Goal: Information Seeking & Learning: Learn about a topic

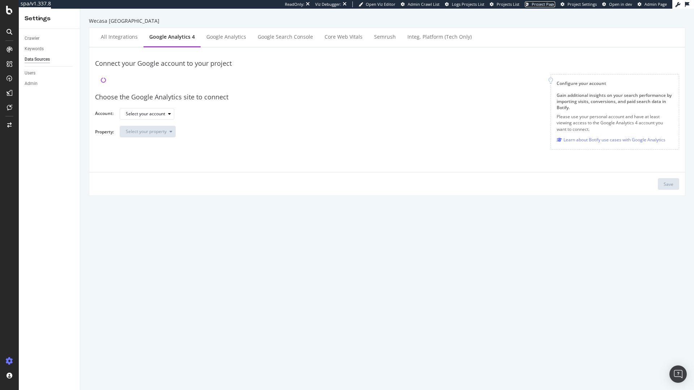
click at [538, 5] on span "Project Page" at bounding box center [543, 3] width 23 height 5
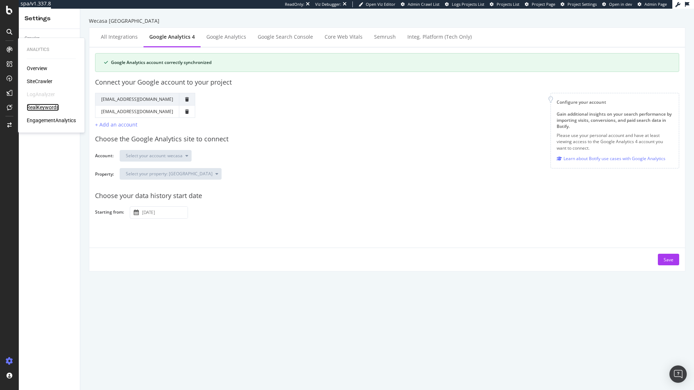
click at [50, 108] on div "RealKeywords" at bounding box center [43, 107] width 32 height 7
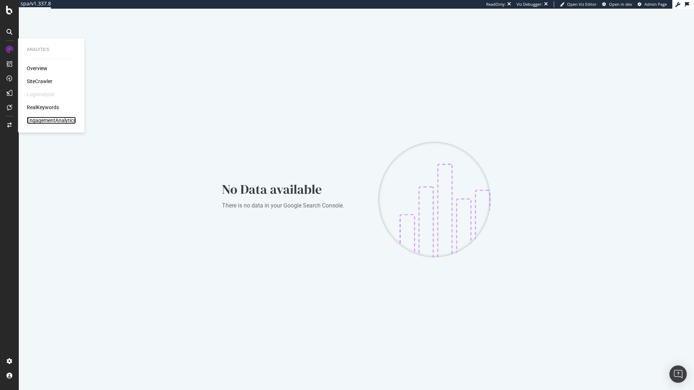
click at [49, 120] on div "EngagementAnalytics" at bounding box center [51, 120] width 49 height 7
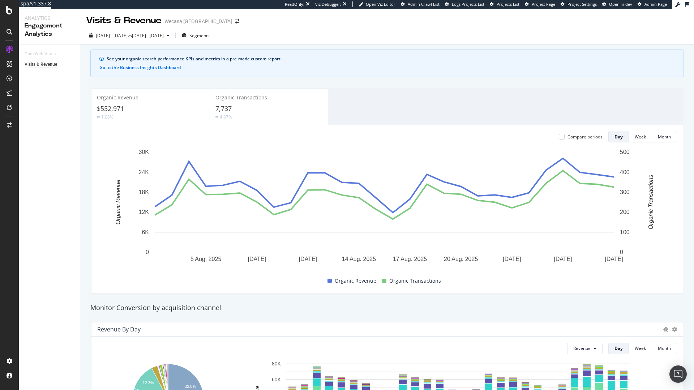
click at [250, 107] on div "7,737" at bounding box center [268, 108] width 107 height 9
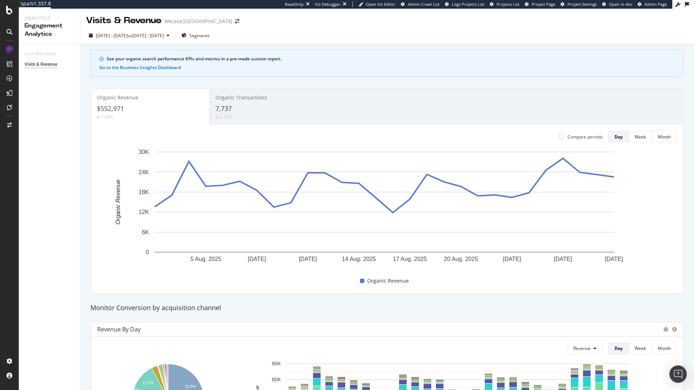
click at [157, 106] on div "$552,971" at bounding box center [150, 108] width 107 height 9
click at [229, 103] on div "Organic Transactions 7,737 4.37%" at bounding box center [269, 107] width 118 height 33
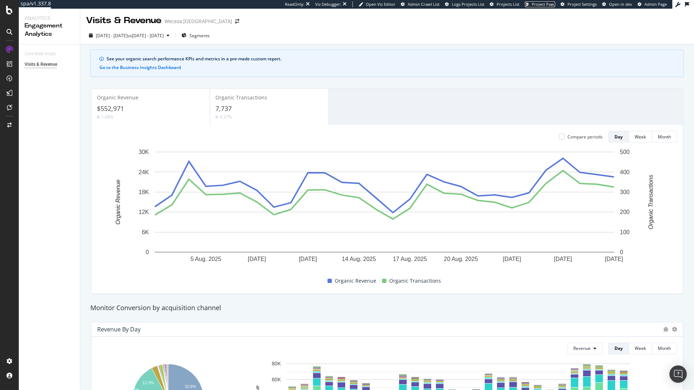
click at [541, 3] on span "Project Page" at bounding box center [543, 3] width 23 height 5
click at [35, 328] on div "Project settings" at bounding box center [37, 329] width 30 height 6
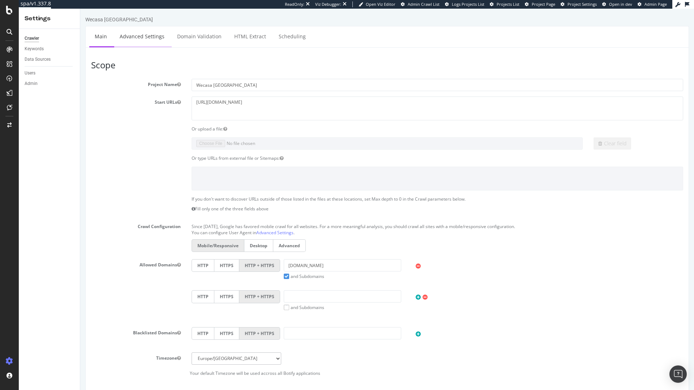
click at [155, 36] on link "Advanced Settings" at bounding box center [142, 36] width 56 height 20
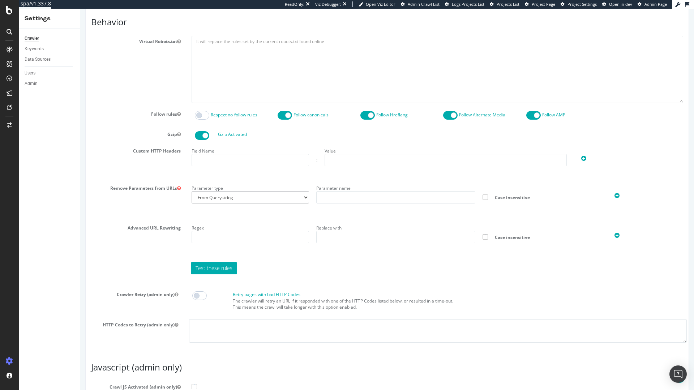
scroll to position [99, 0]
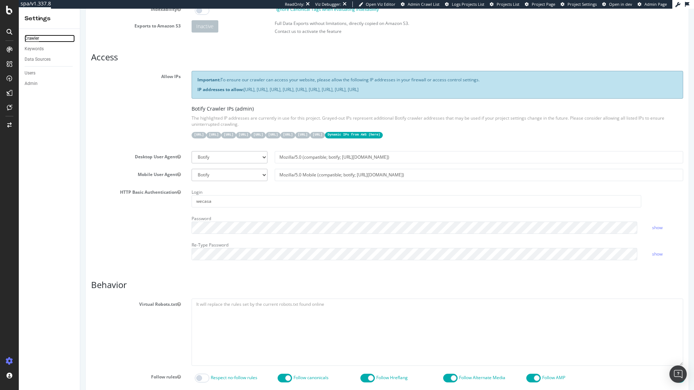
click at [27, 39] on div "Crawler" at bounding box center [32, 39] width 14 height 8
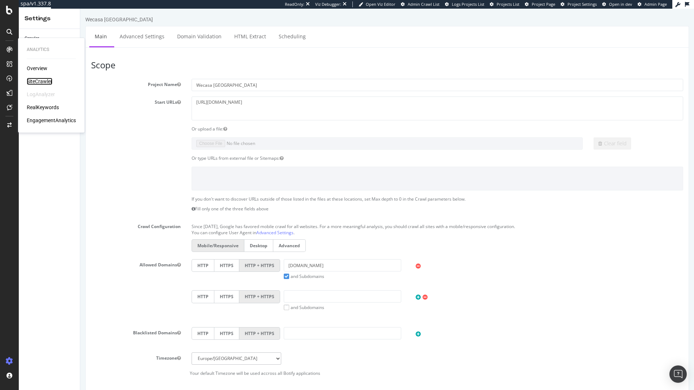
click at [39, 82] on div "SiteCrawler" at bounding box center [40, 81] width 26 height 7
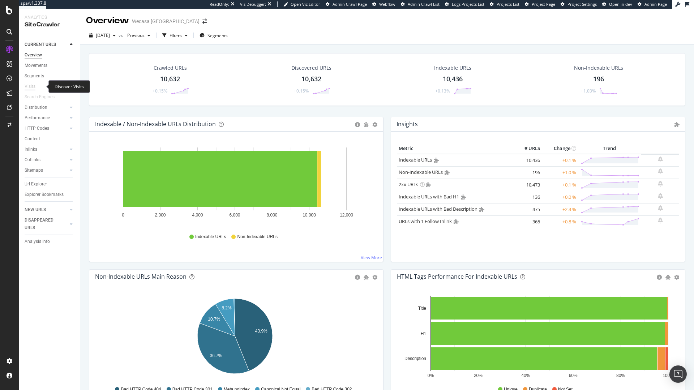
click at [33, 87] on div "Visits" at bounding box center [30, 87] width 11 height 8
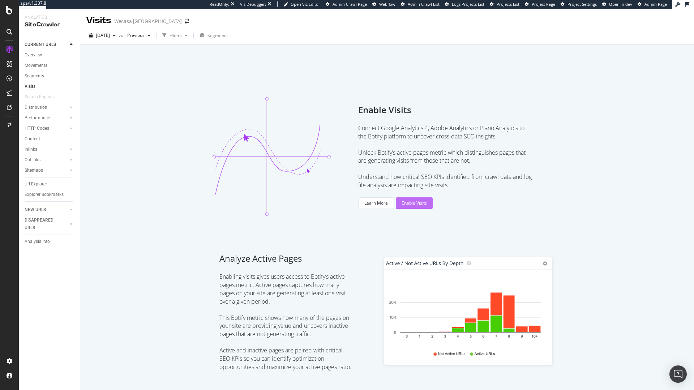
click at [412, 199] on div "Enable Visits" at bounding box center [413, 203] width 25 height 11
click at [45, 82] on div "SiteCrawler" at bounding box center [40, 81] width 26 height 7
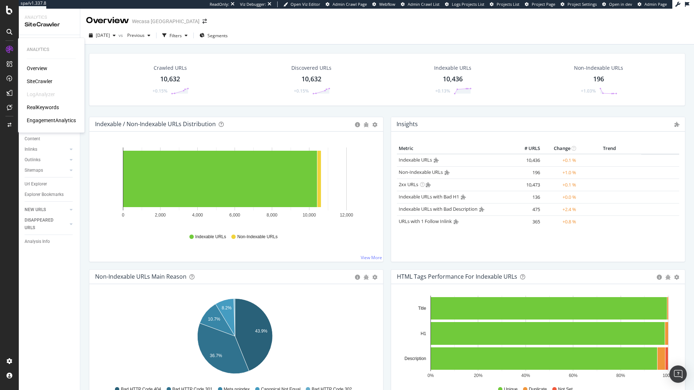
click at [48, 119] on div "EngagementAnalytics" at bounding box center [51, 120] width 49 height 7
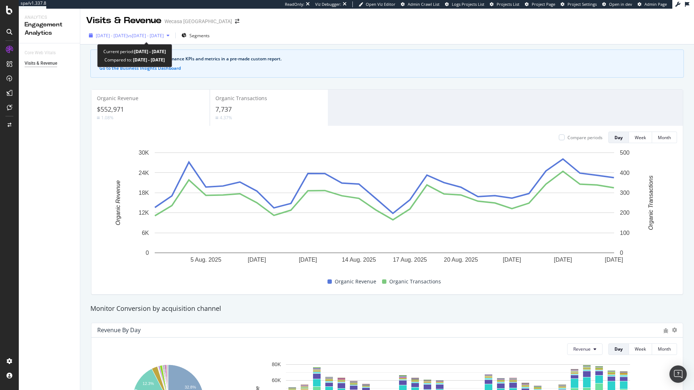
click at [128, 36] on span "2025 Aug. 2nd - Aug. 29th" at bounding box center [112, 36] width 32 height 6
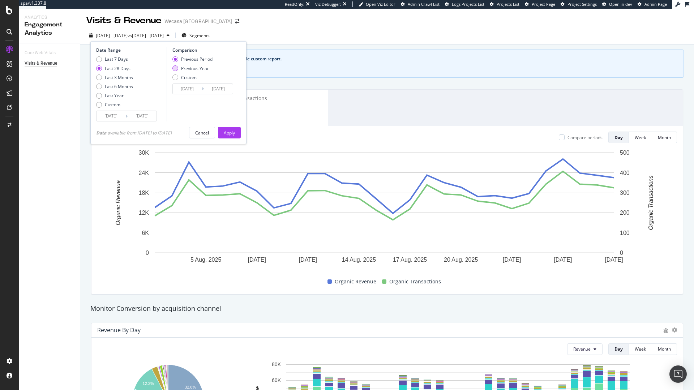
click at [188, 69] on div "Previous Year" at bounding box center [195, 68] width 28 height 6
type input "2024/08/03"
type input "2024/08/30"
click at [225, 131] on button "Apply" at bounding box center [229, 133] width 23 height 12
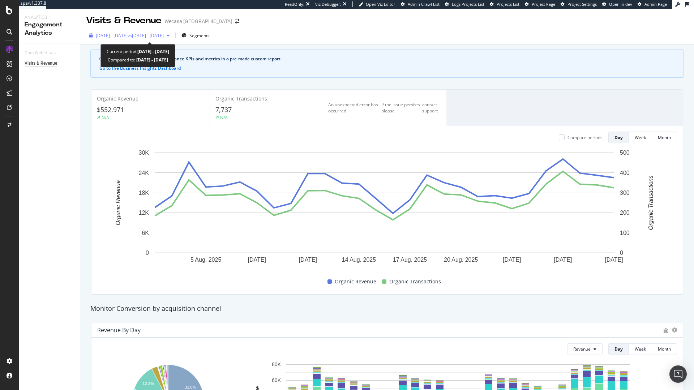
click at [123, 35] on span "2025 Aug. 2nd - Aug. 29th" at bounding box center [112, 36] width 32 height 6
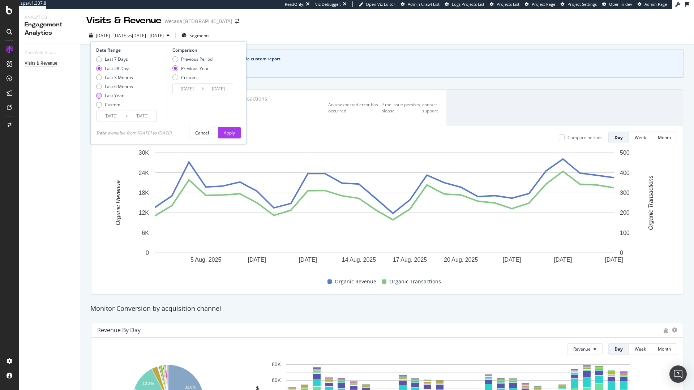
click at [117, 98] on div "Last Year" at bounding box center [114, 96] width 19 height 6
type input "2024/08/30"
type input "2023/09/01"
click at [241, 136] on button "Apply" at bounding box center [229, 133] width 23 height 12
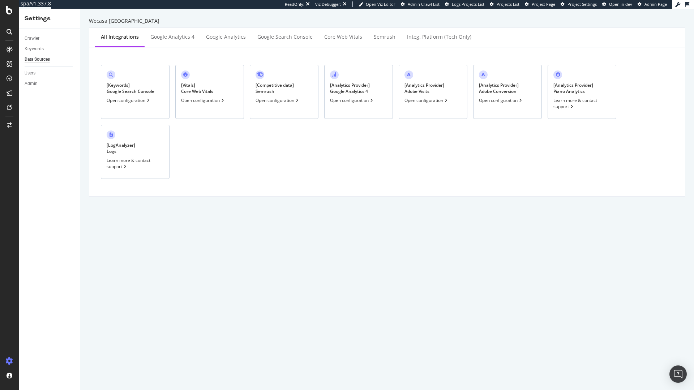
click at [371, 101] on icon at bounding box center [371, 100] width 3 height 4
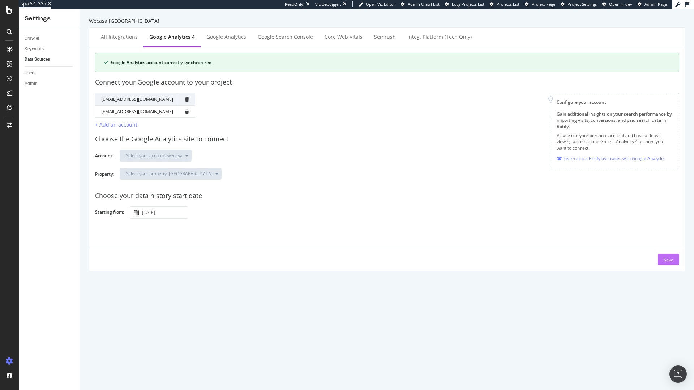
click at [666, 259] on div "Save" at bounding box center [668, 260] width 10 height 6
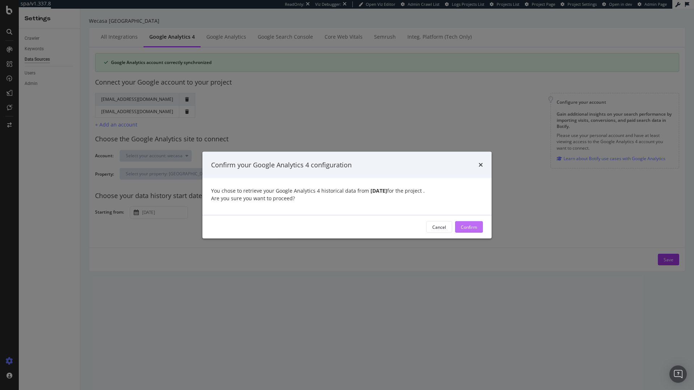
click at [468, 226] on div "Confirm" at bounding box center [469, 227] width 16 height 6
click at [478, 164] on icon "times" at bounding box center [480, 165] width 4 height 6
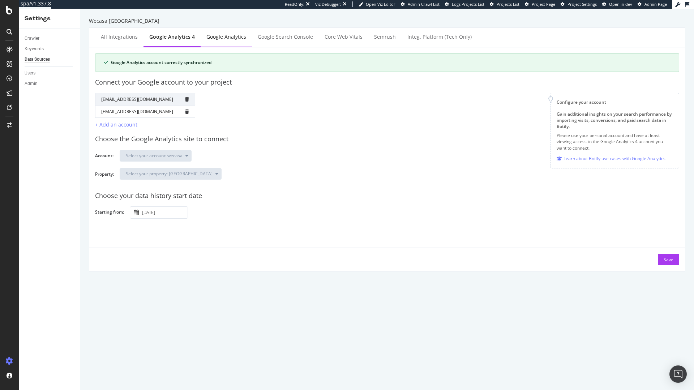
click at [211, 38] on div "Google Analytics" at bounding box center [226, 36] width 40 height 7
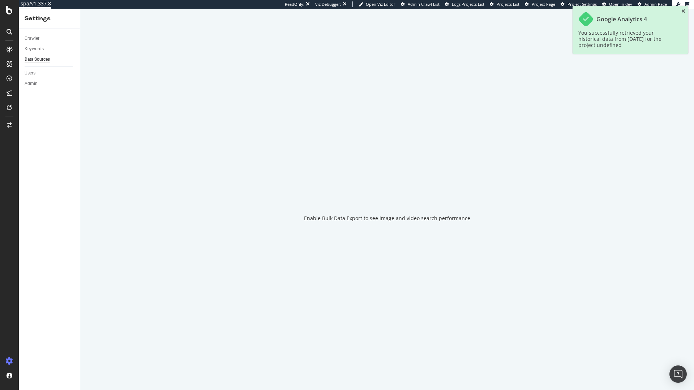
click at [683, 12] on icon "close toast" at bounding box center [683, 11] width 4 height 5
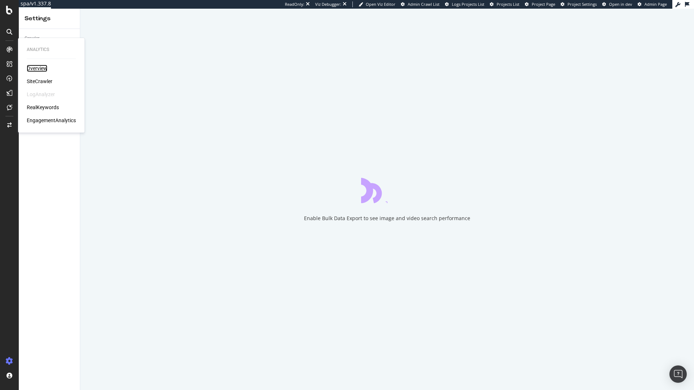
click at [40, 70] on div "Overview" at bounding box center [37, 68] width 21 height 7
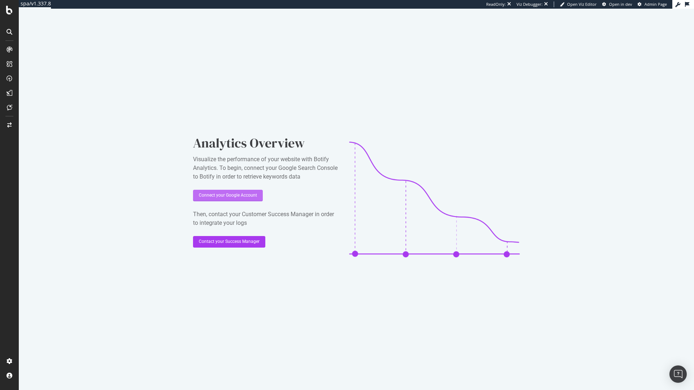
click at [261, 197] on button "Connect your Google Account" at bounding box center [228, 196] width 70 height 12
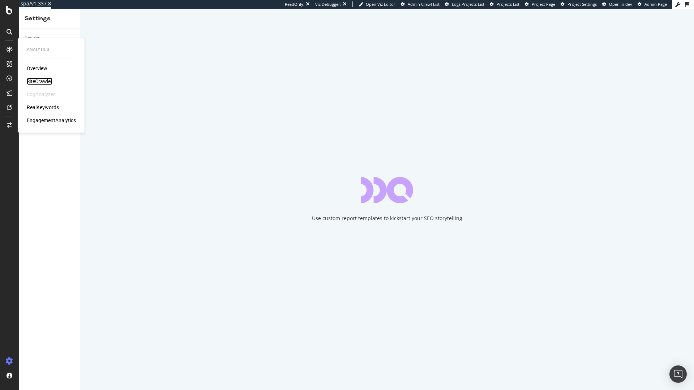
click at [43, 79] on div "SiteCrawler" at bounding box center [40, 81] width 26 height 7
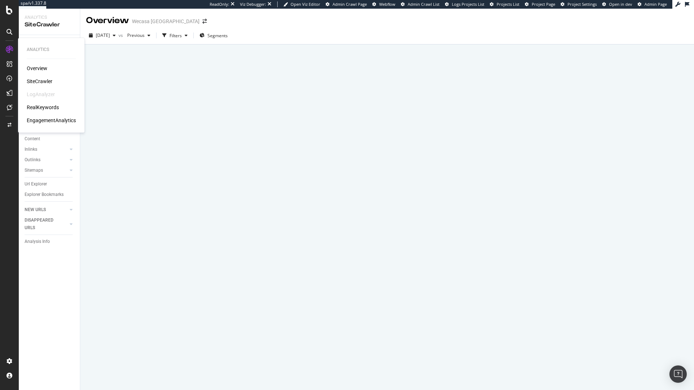
click at [36, 67] on div "Overview" at bounding box center [37, 68] width 21 height 7
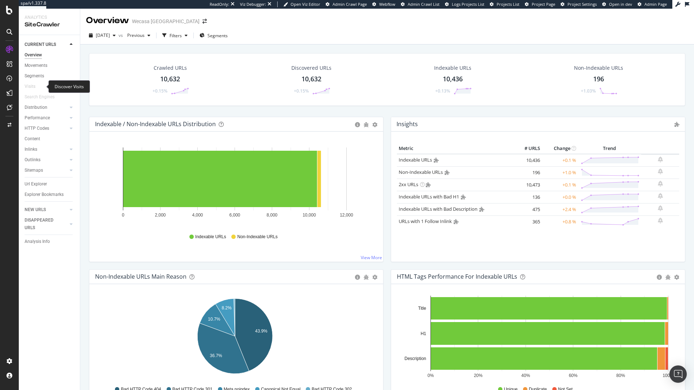
click at [40, 86] on div at bounding box center [38, 86] width 7 height 7
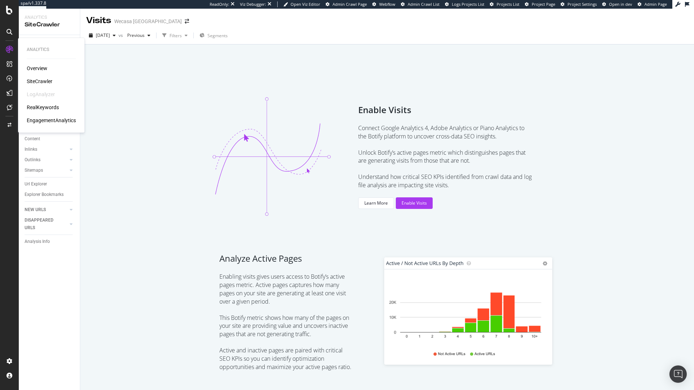
click at [45, 123] on div "EngagementAnalytics" at bounding box center [51, 120] width 49 height 7
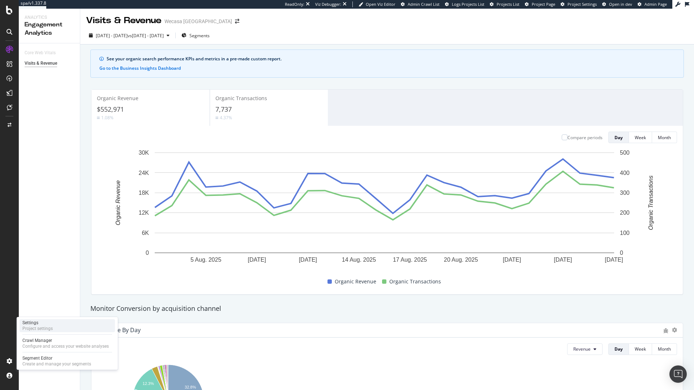
click at [37, 324] on div "Settings" at bounding box center [37, 323] width 30 height 6
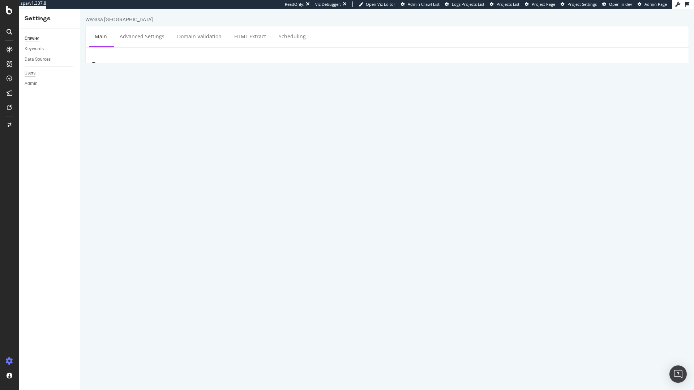
click at [30, 72] on div "Users" at bounding box center [30, 73] width 11 height 8
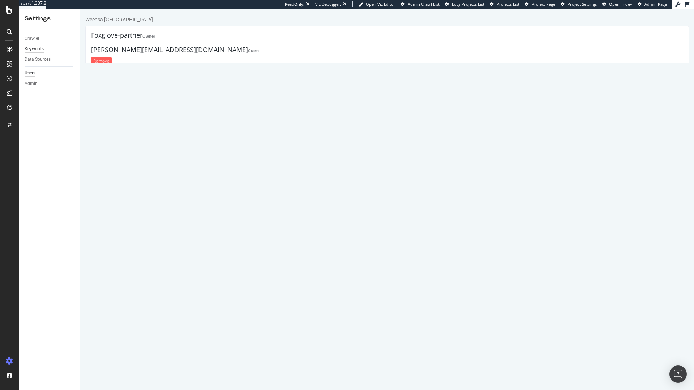
click at [34, 48] on div "Keywords" at bounding box center [34, 49] width 19 height 8
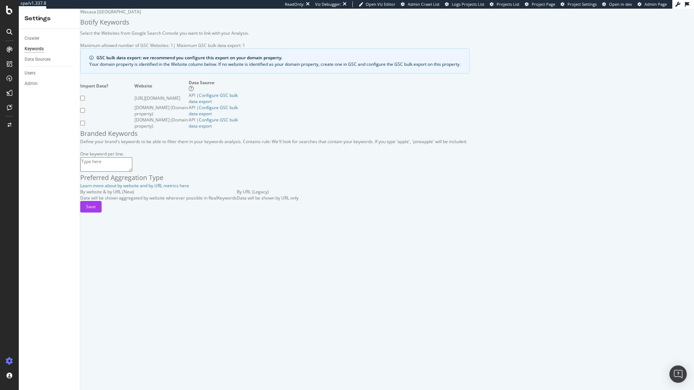
scroll to position [4, 0]
click at [34, 61] on div "Data Sources" at bounding box center [38, 60] width 26 height 8
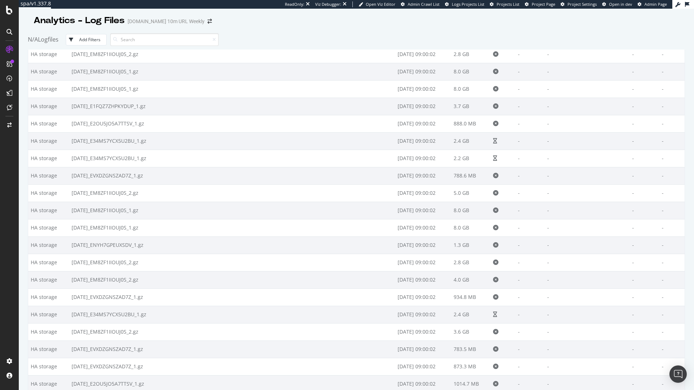
scroll to position [2537, 0]
